Goal: Use online tool/utility: Utilize a website feature to perform a specific function

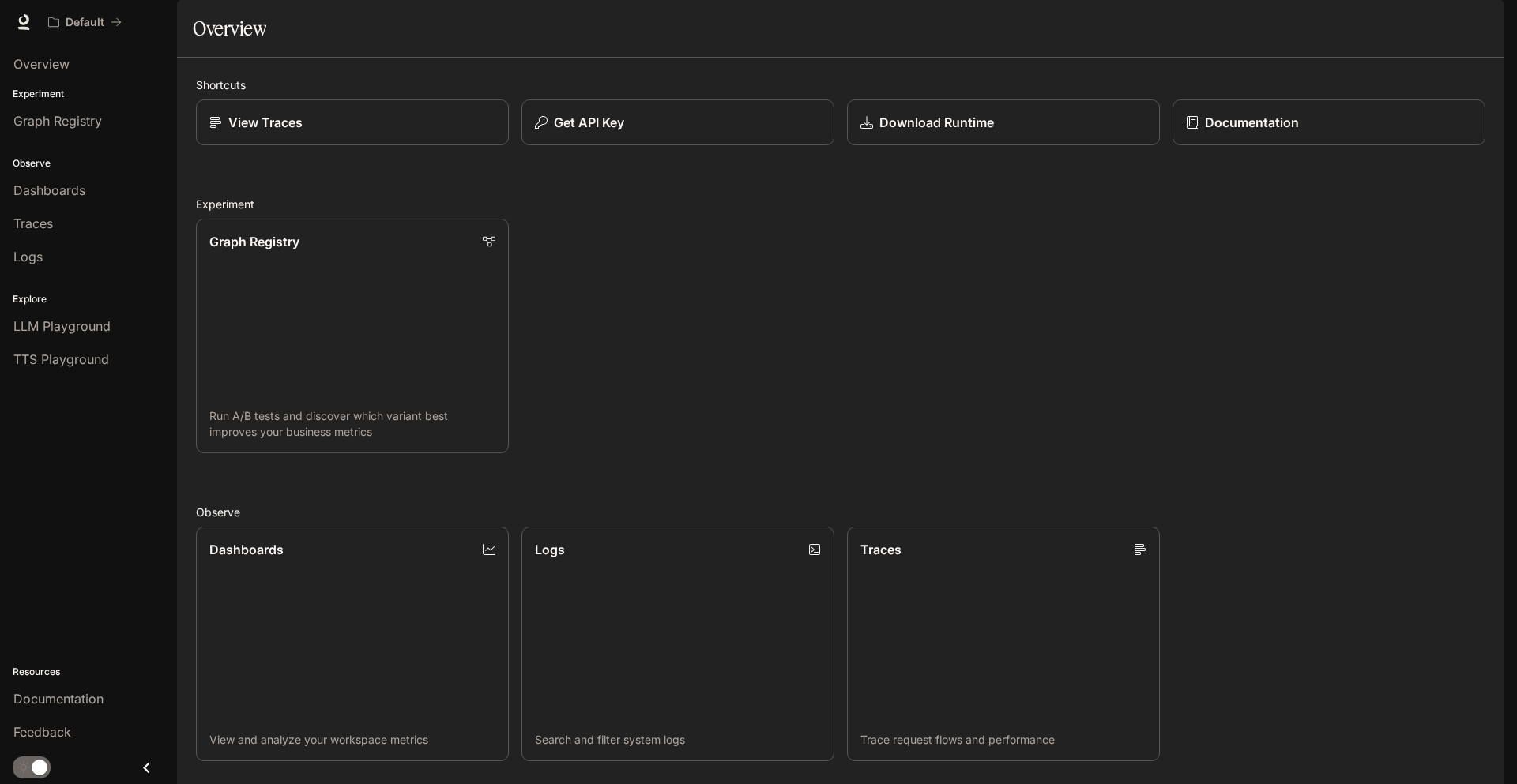
click at [1478, 25] on img "button" at bounding box center [1482, 22] width 22 height 22
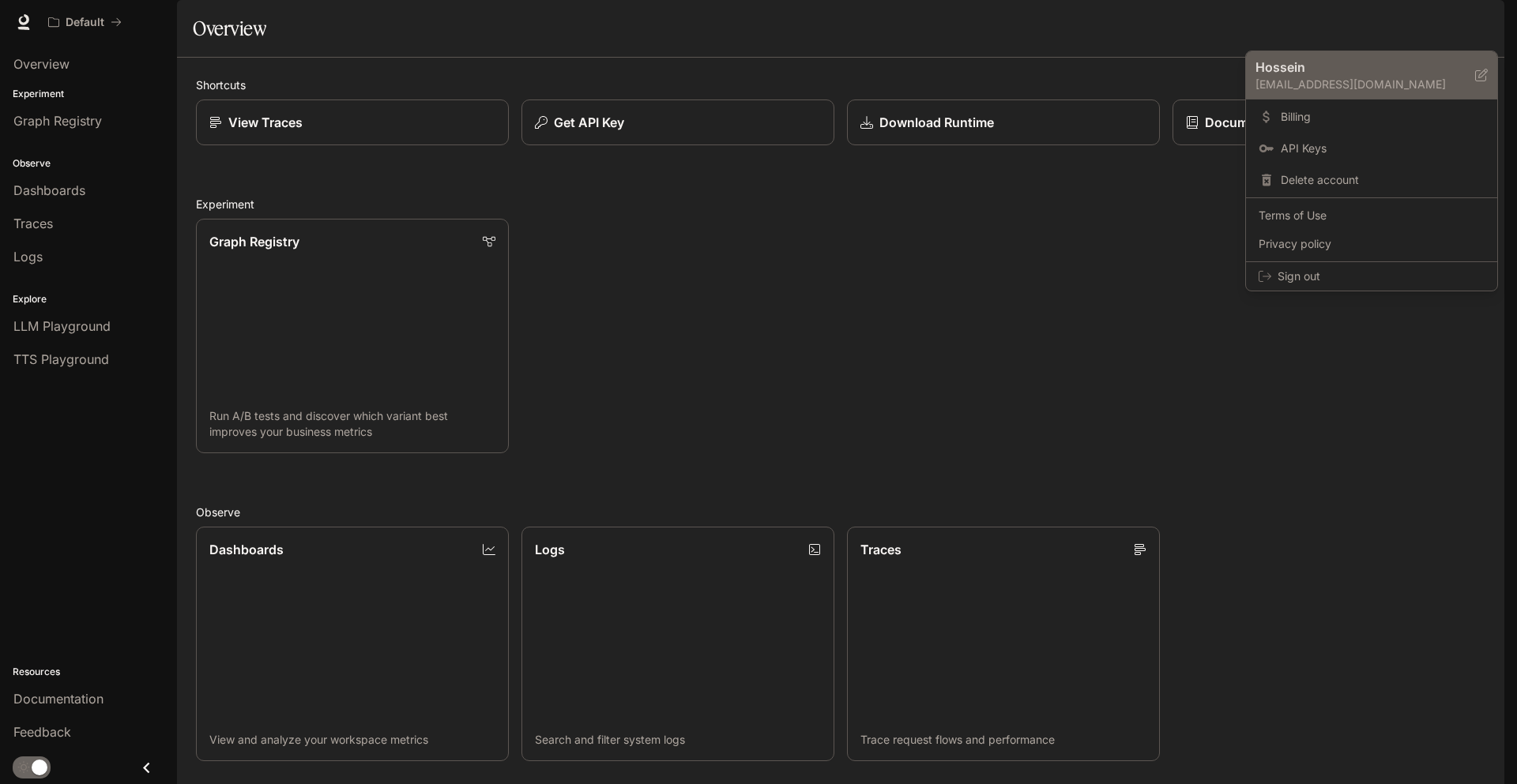
click at [1301, 76] on p "[EMAIL_ADDRESS][DOMAIN_NAME]" at bounding box center [1365, 84] width 219 height 16
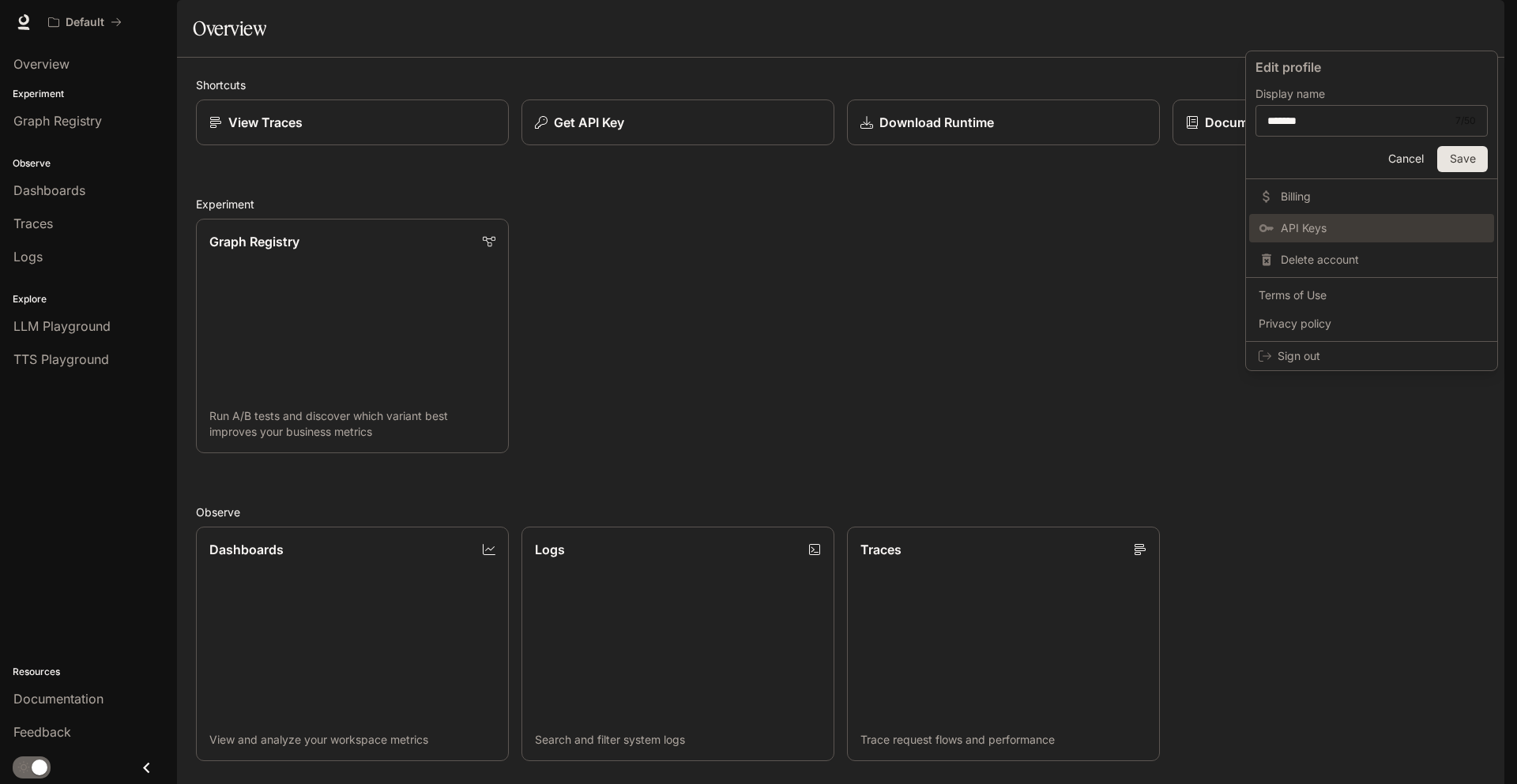
click at [1321, 229] on span "API Keys" at bounding box center [1382, 228] width 204 height 16
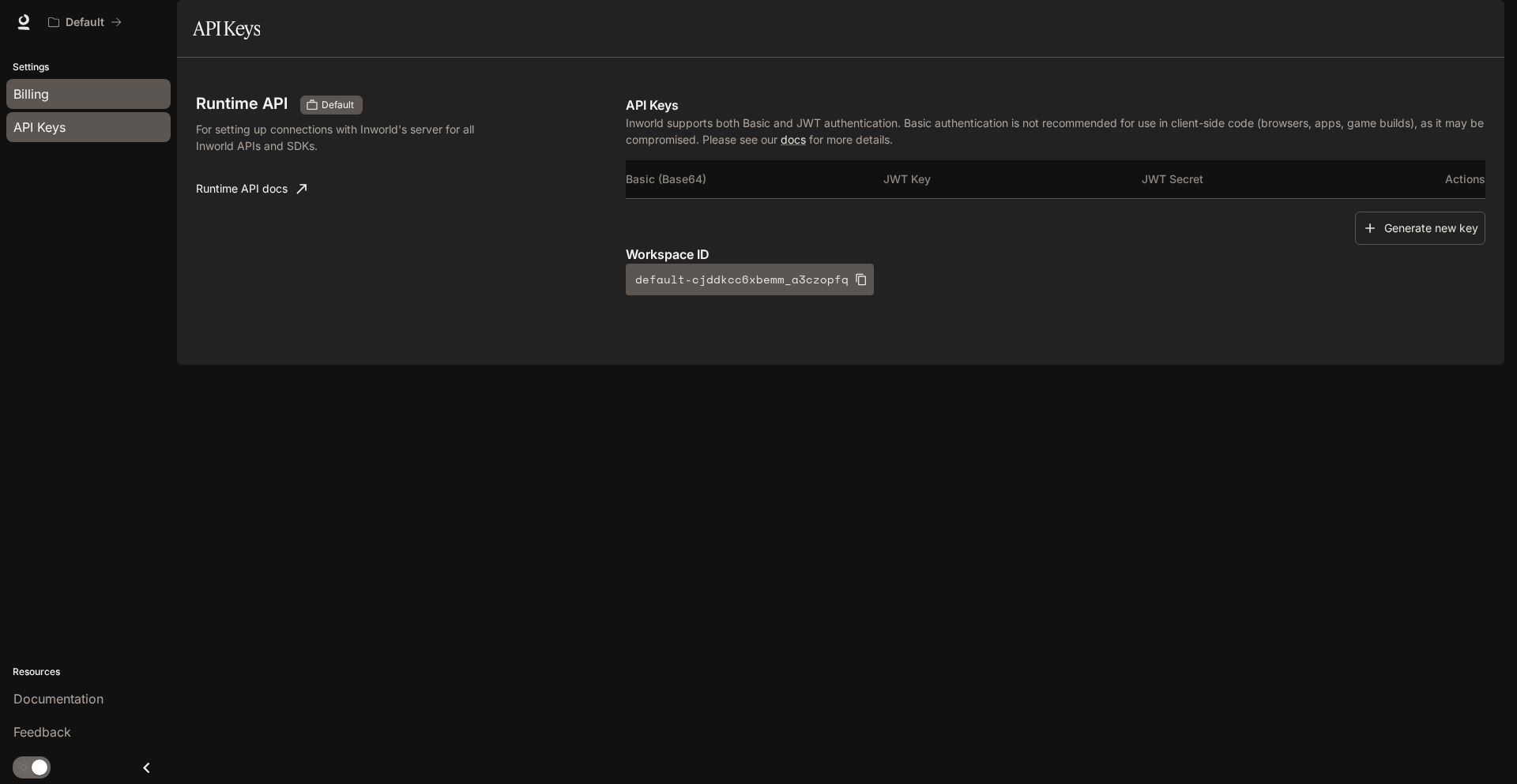
click at [34, 91] on span "Billing" at bounding box center [31, 94] width 36 height 19
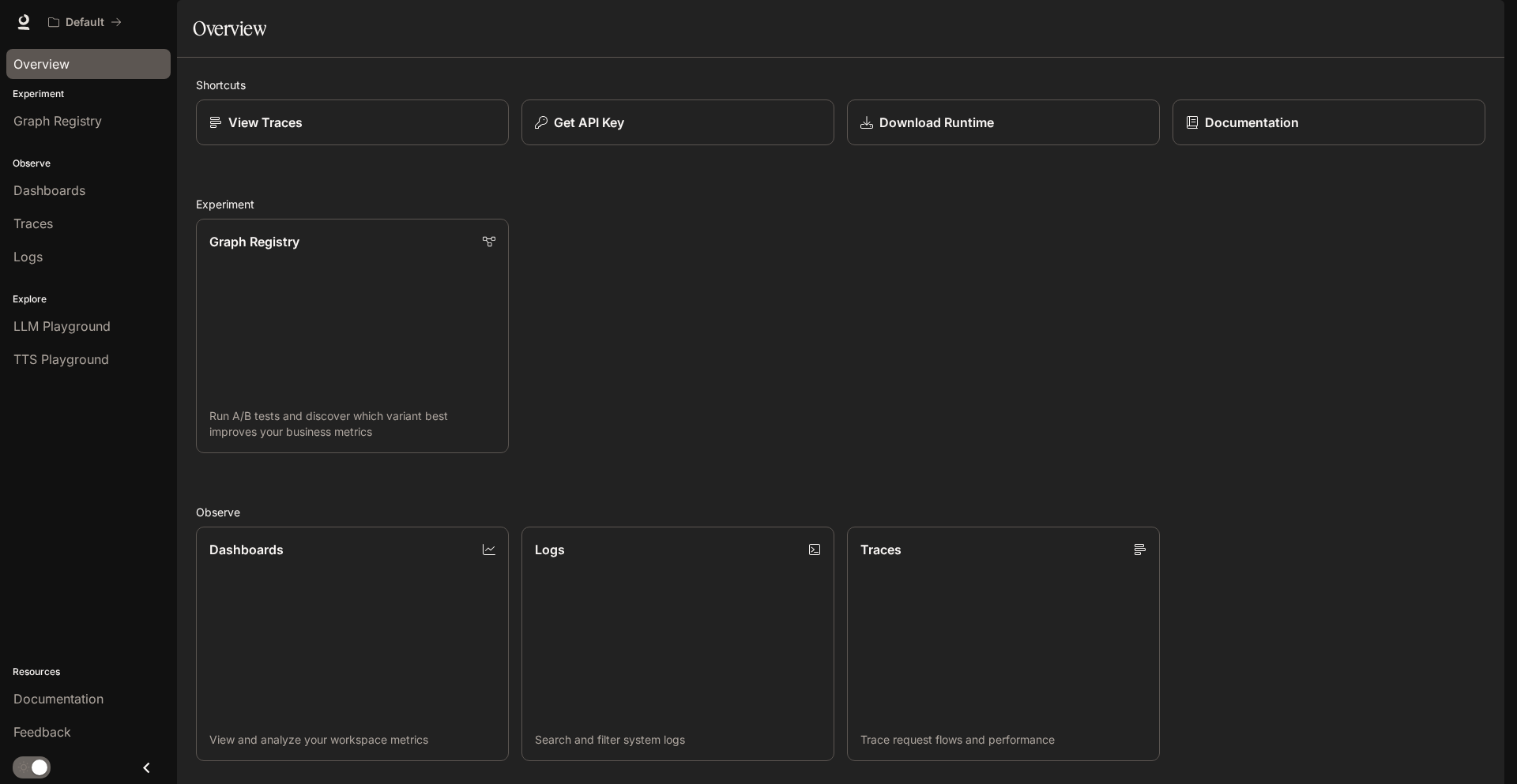
click at [61, 60] on span "Overview" at bounding box center [42, 63] width 56 height 19
click at [30, 20] on icon at bounding box center [24, 22] width 16 height 16
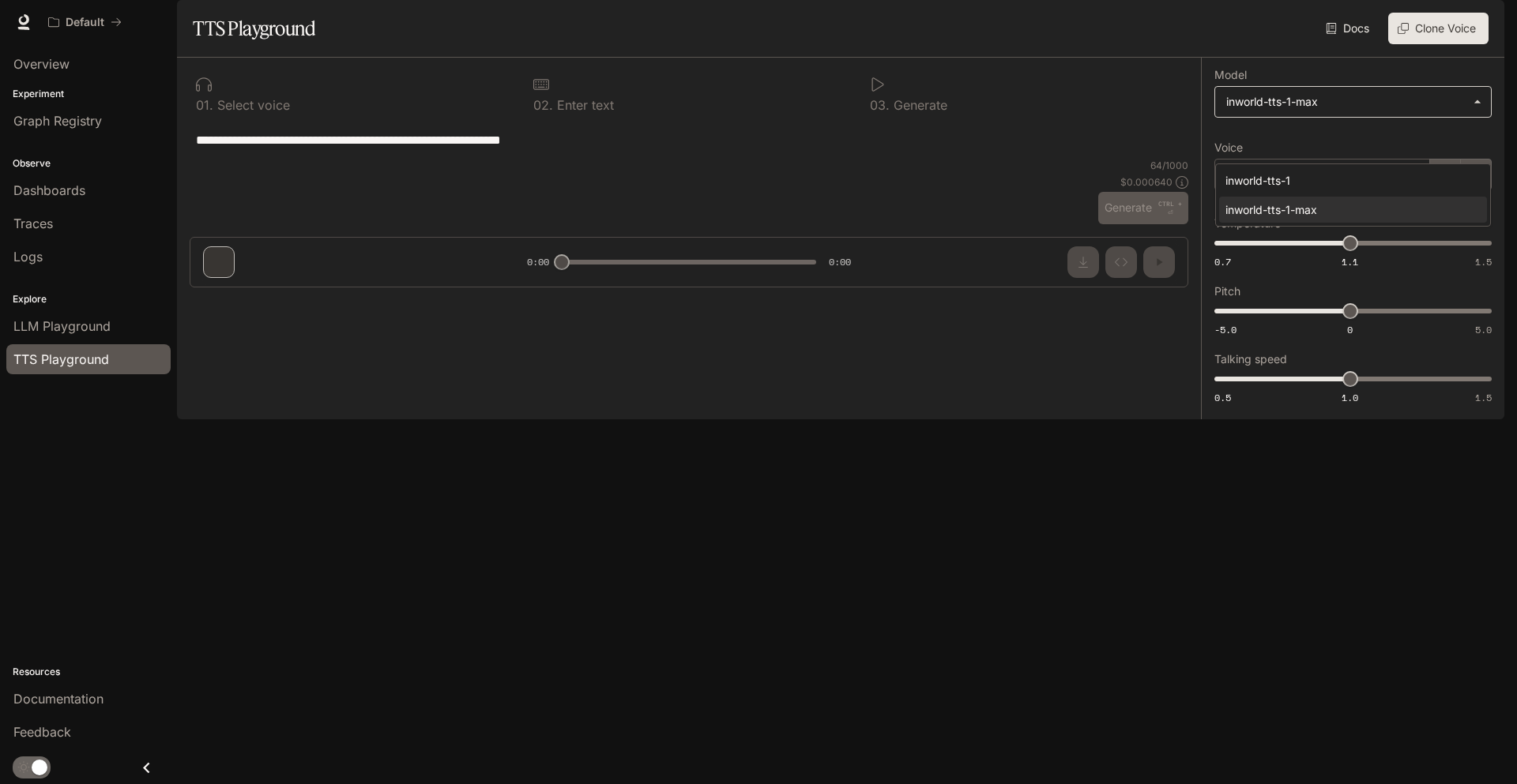
click at [1325, 130] on body "**********" at bounding box center [758, 392] width 1517 height 784
click at [1325, 135] on div at bounding box center [758, 392] width 1517 height 784
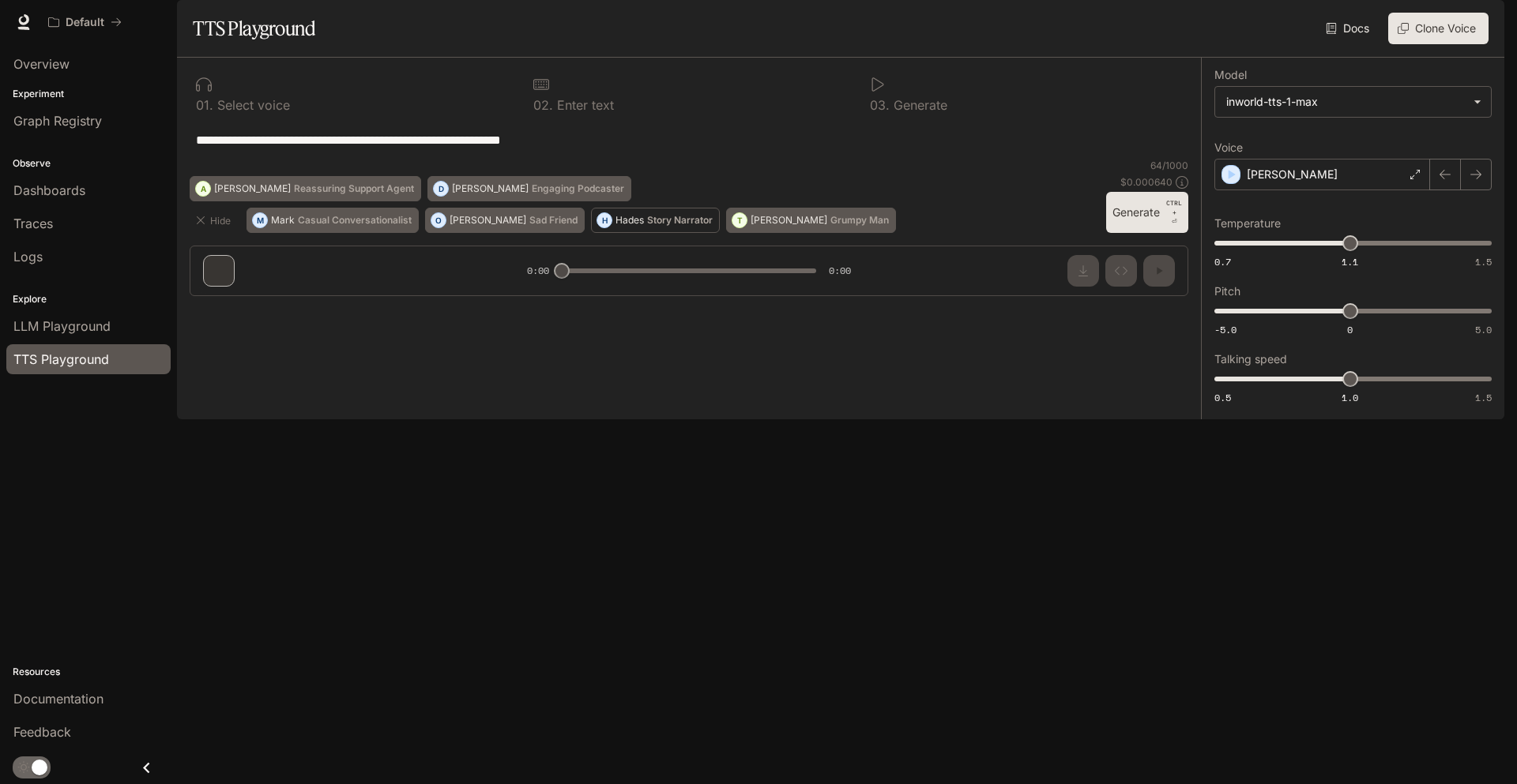
click at [616, 225] on div "Hades Story Narrator" at bounding box center [664, 220] width 97 height 9
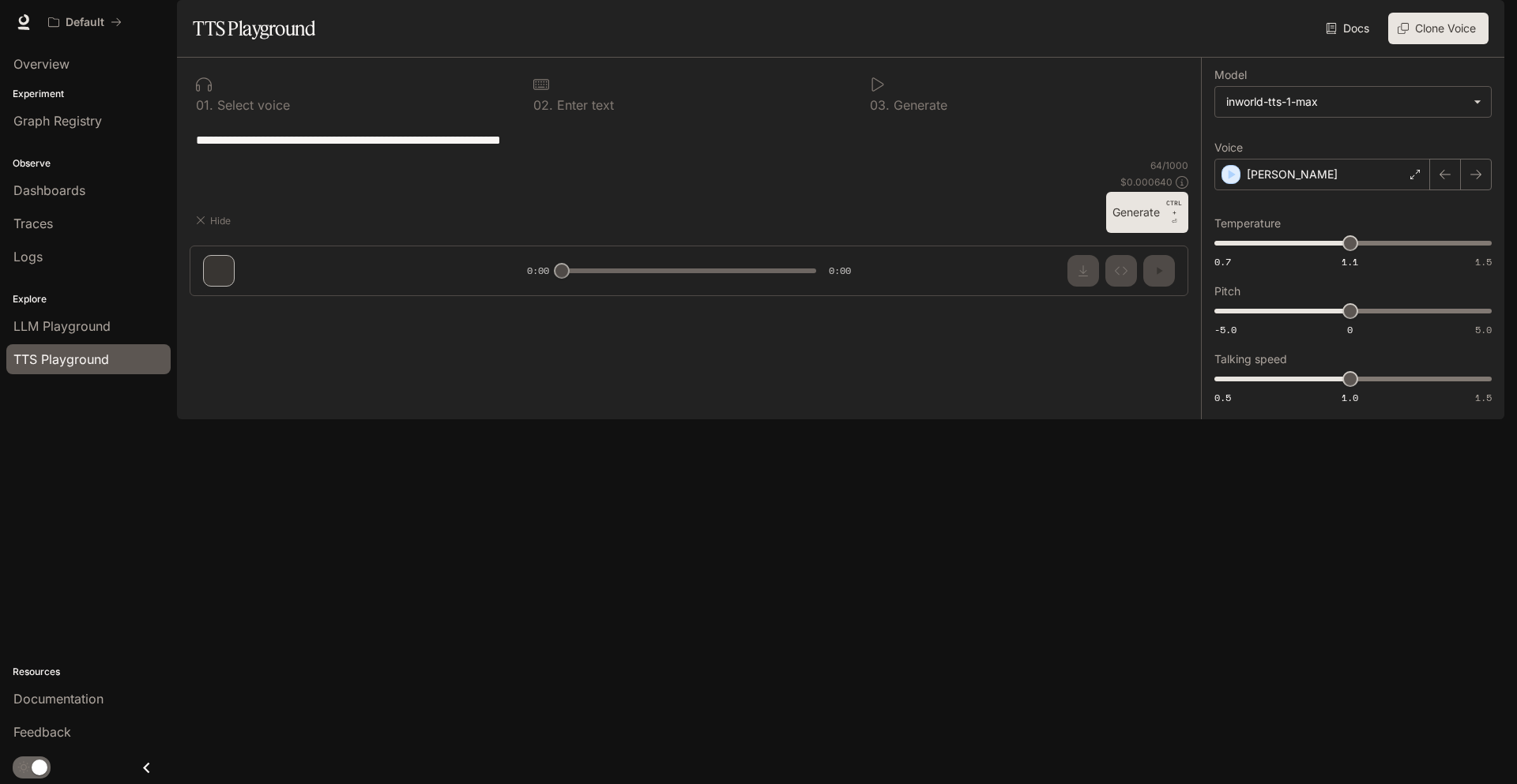
type textarea "**********"
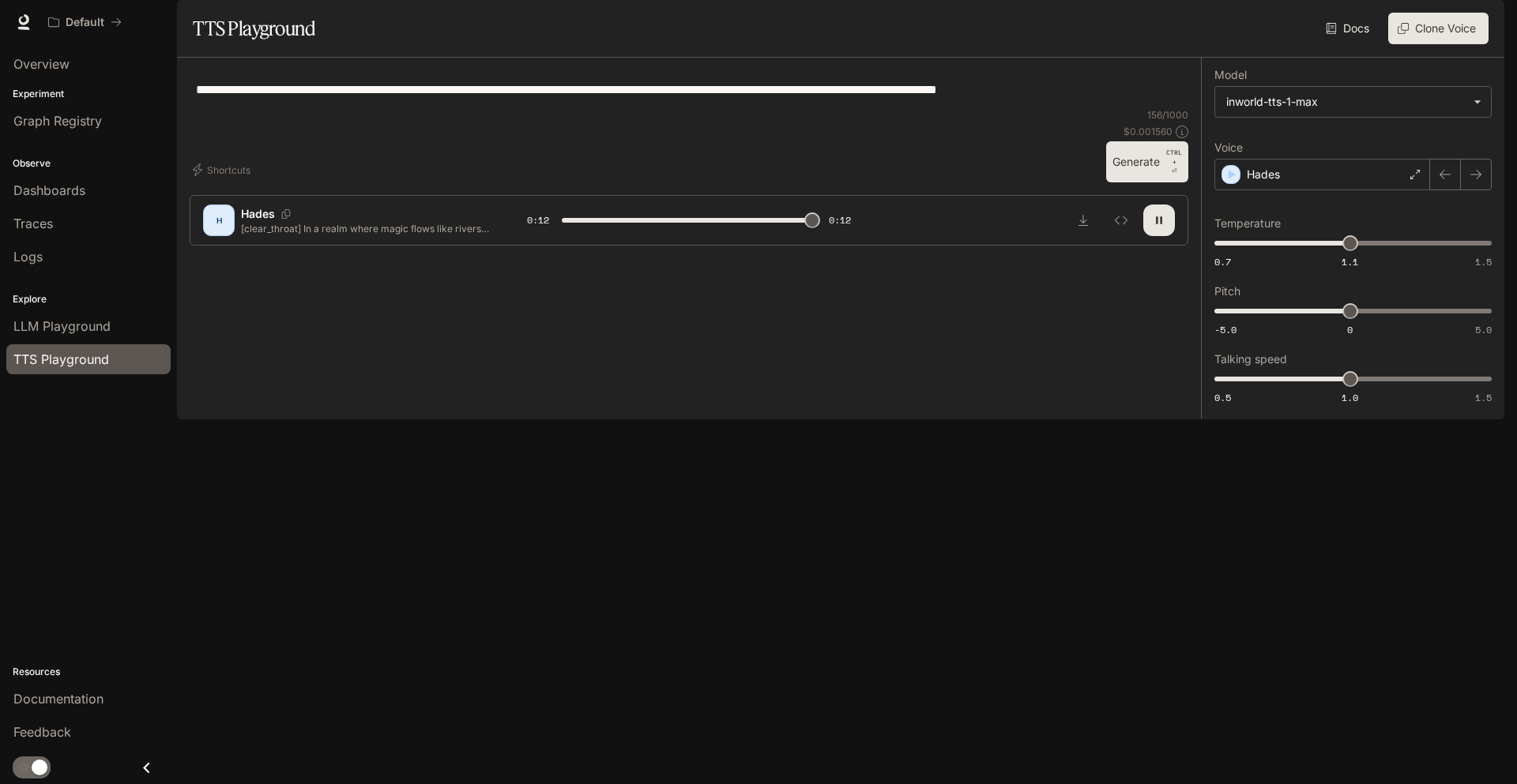
type input "*"
